Goal: Find specific page/section: Find specific page/section

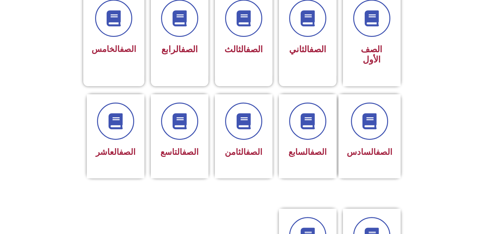
scroll to position [188, 0]
click at [127, 122] on span at bounding box center [115, 121] width 41 height 41
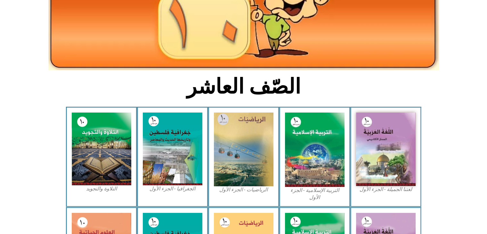
scroll to position [85, 0]
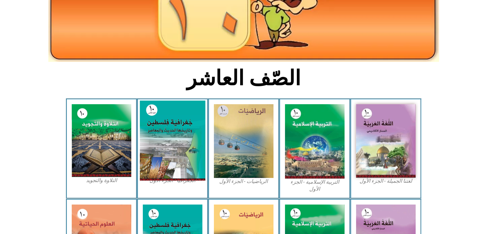
click at [176, 161] on img at bounding box center [172, 140] width 66 height 80
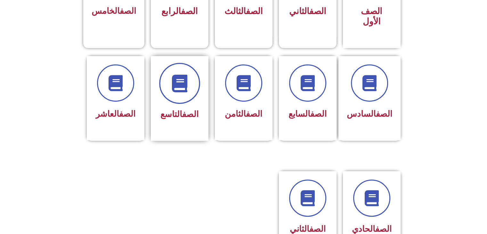
scroll to position [227, 0]
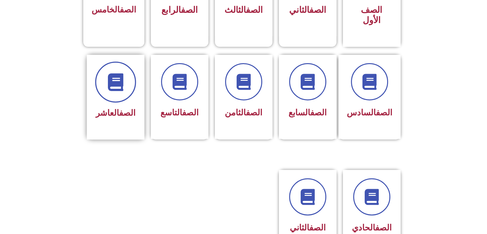
click at [121, 83] on span at bounding box center [115, 81] width 41 height 41
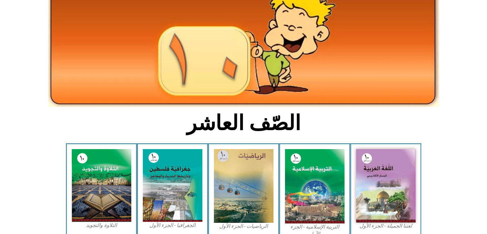
scroll to position [41, 0]
